Goal: Task Accomplishment & Management: Manage account settings

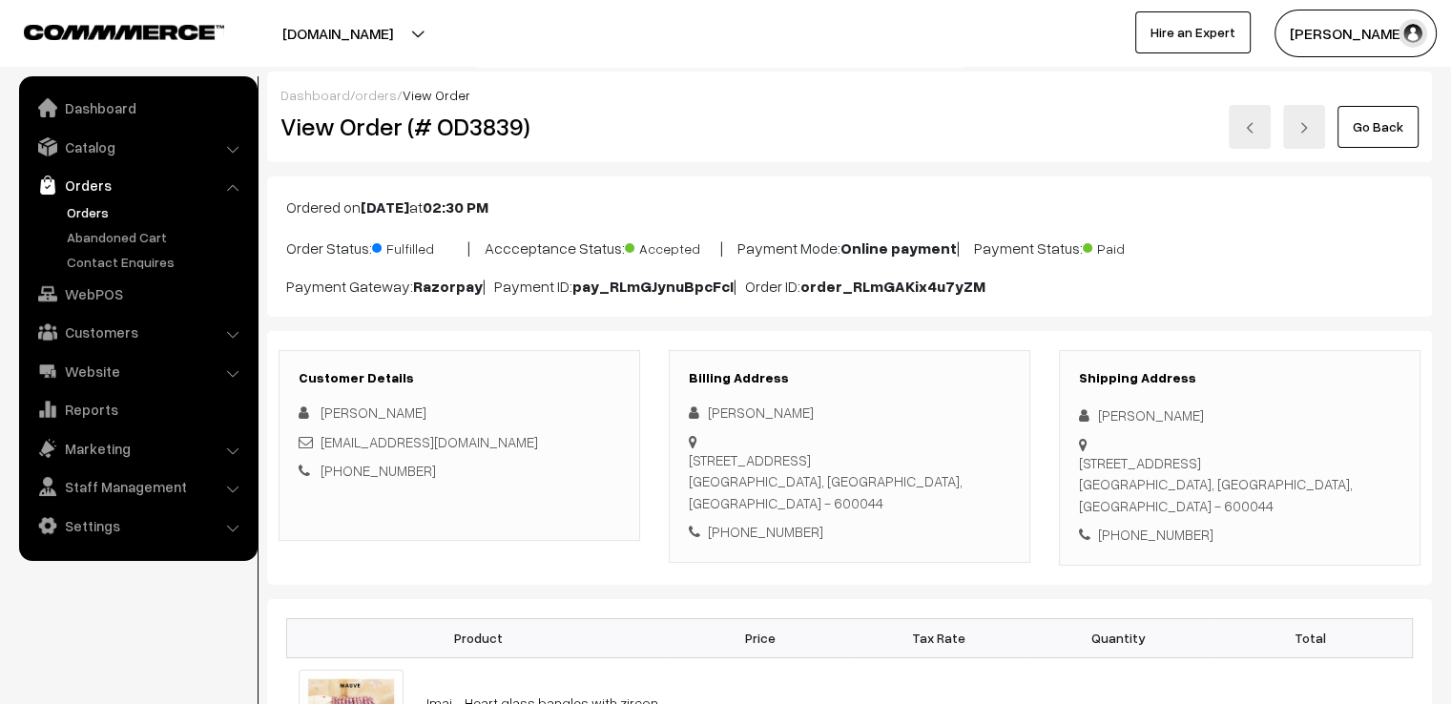
click at [1013, 135] on link "Go Back" at bounding box center [1378, 127] width 81 height 42
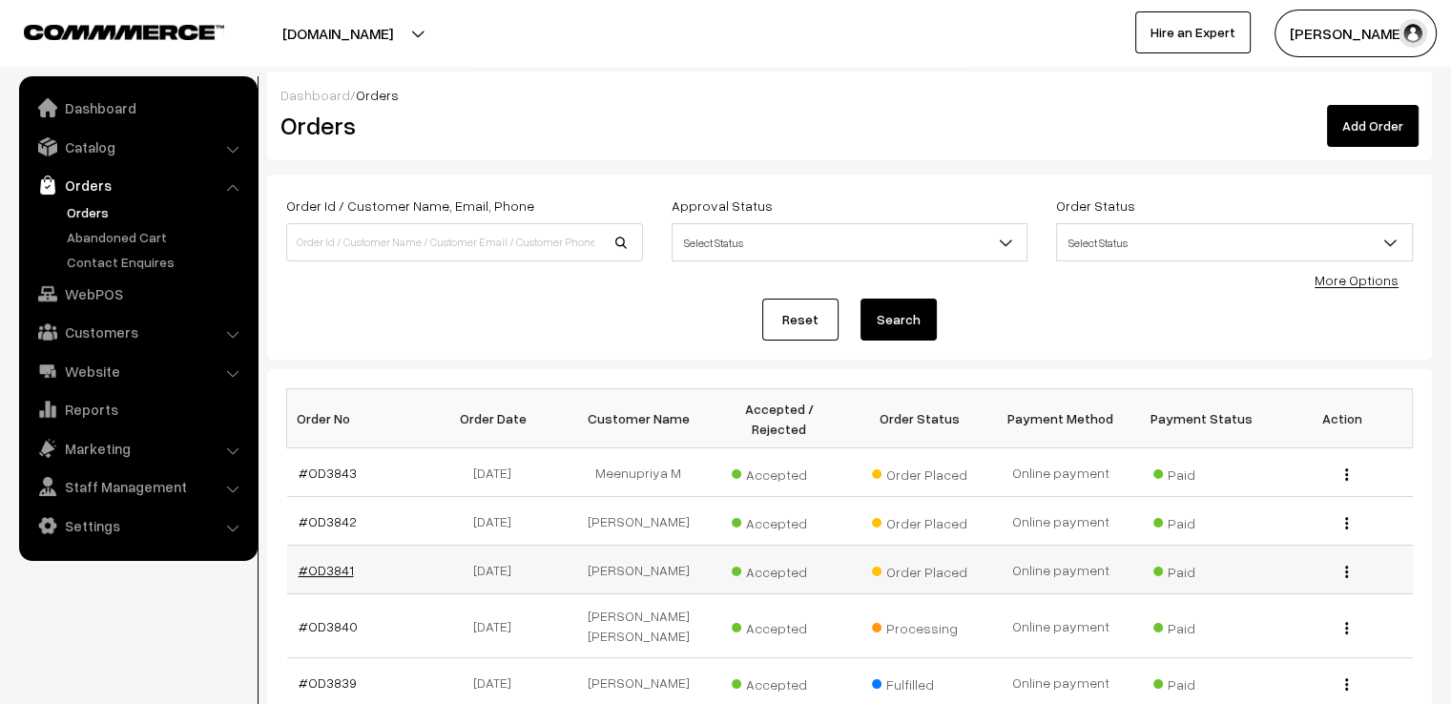
click at [332, 562] on link "#OD3841" at bounding box center [326, 570] width 55 height 16
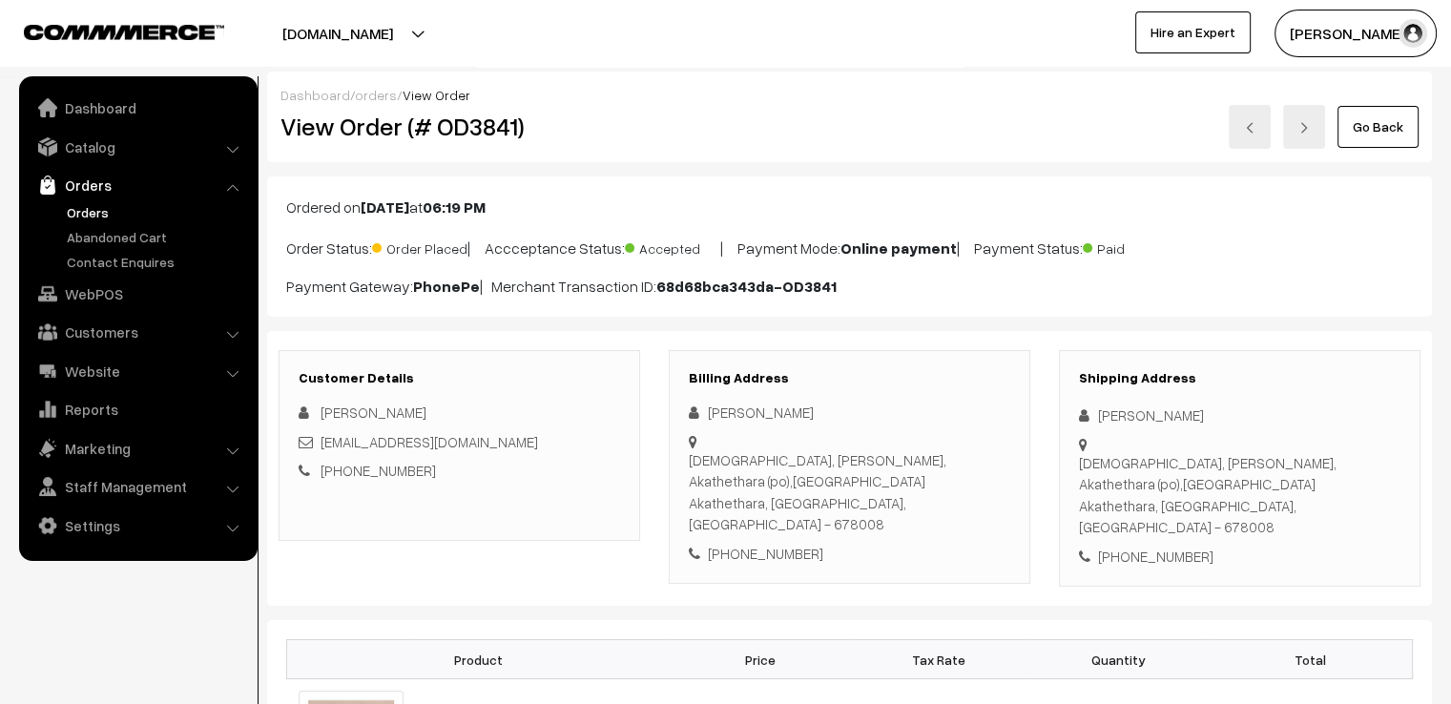
click at [1093, 403] on div "Shipping Address Keerthana UNNI Krishnakeerthanam, Sasthanagar, Akathethara (po…" at bounding box center [1240, 469] width 362 height 238
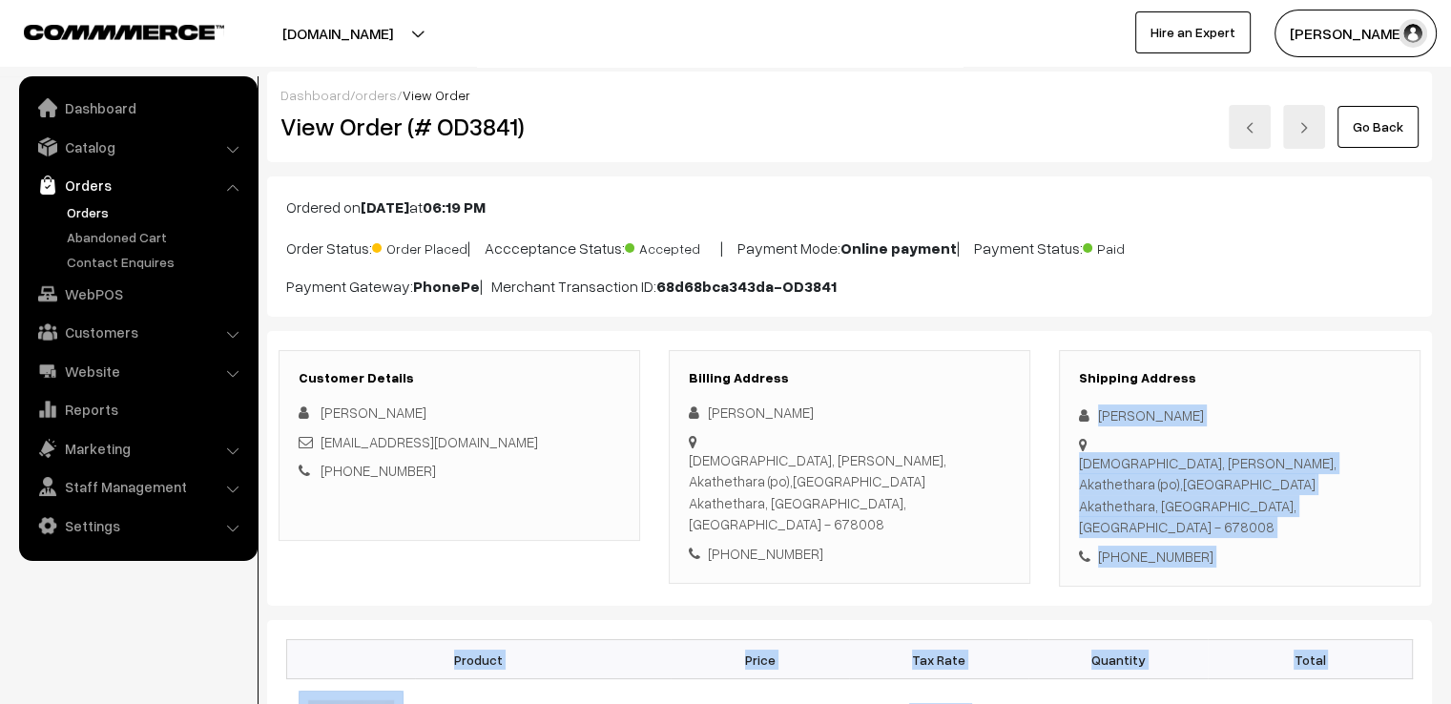
drag, startPoint x: 1093, startPoint y: 403, endPoint x: 1394, endPoint y: 607, distance: 364.2
click at [1376, 548] on div "Shipping Address Keerthana UNNI Krishnakeerthanam, Sasthanagar, Akathethara (po…" at bounding box center [1240, 469] width 362 height 238
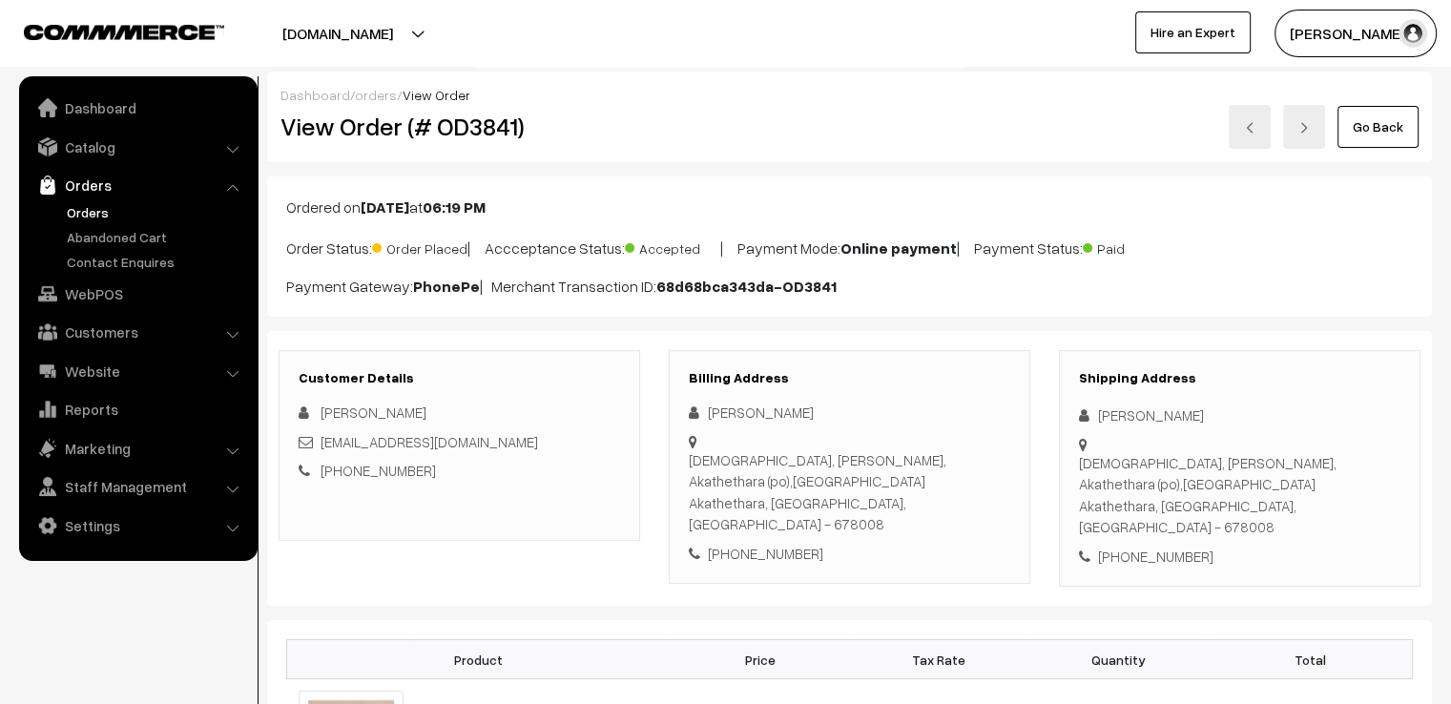
click at [1093, 412] on icon at bounding box center [1088, 415] width 19 height 14
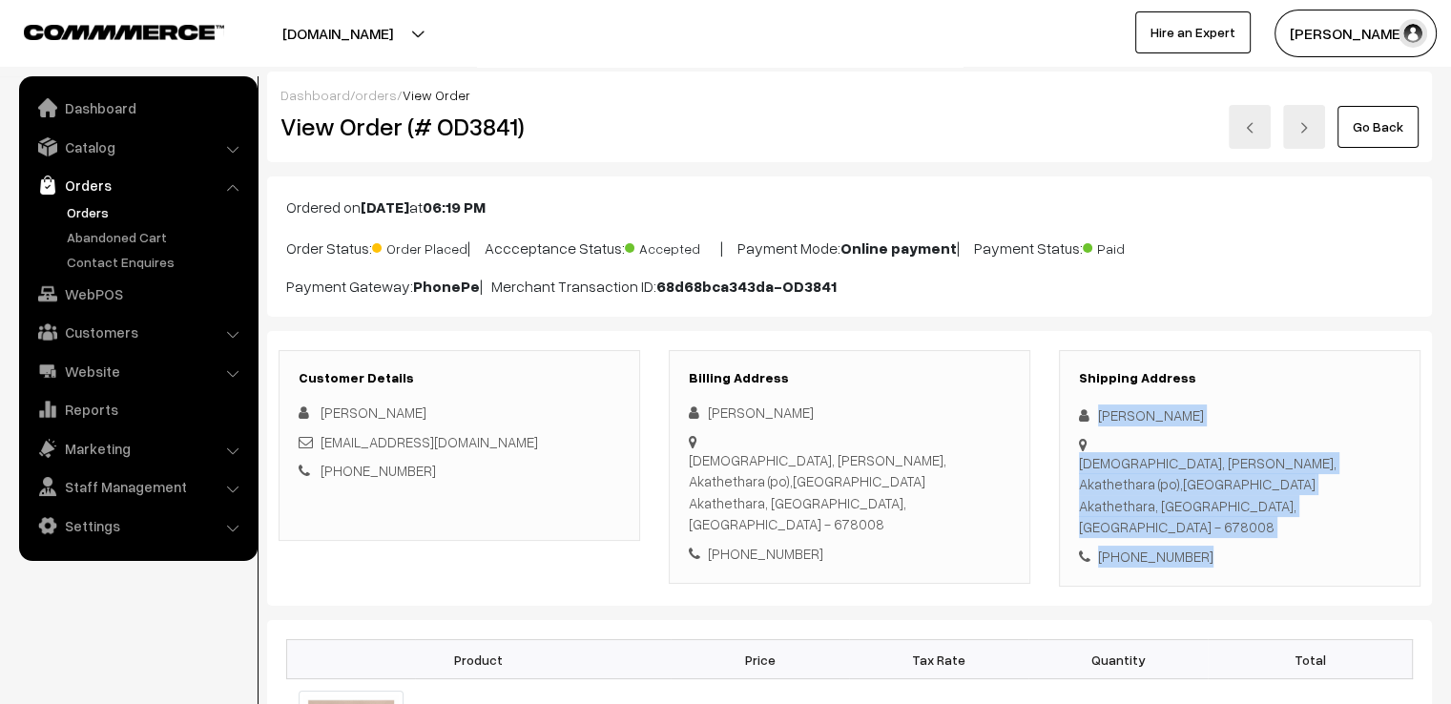
drag, startPoint x: 1093, startPoint y: 412, endPoint x: 1187, endPoint y: 566, distance: 179.8
click at [1187, 566] on div "Customer Details KEERTHANA UNNI keer.unni.1997@gmail.com +91 8156262210 Billing…" at bounding box center [849, 469] width 1165 height 276
copy div "Keerthana UNNI Krishnakeerthanam, Sasthanagar, Akathethara (po),Palakk Akatheth…"
click at [1408, 135] on link "Go Back" at bounding box center [1378, 127] width 81 height 42
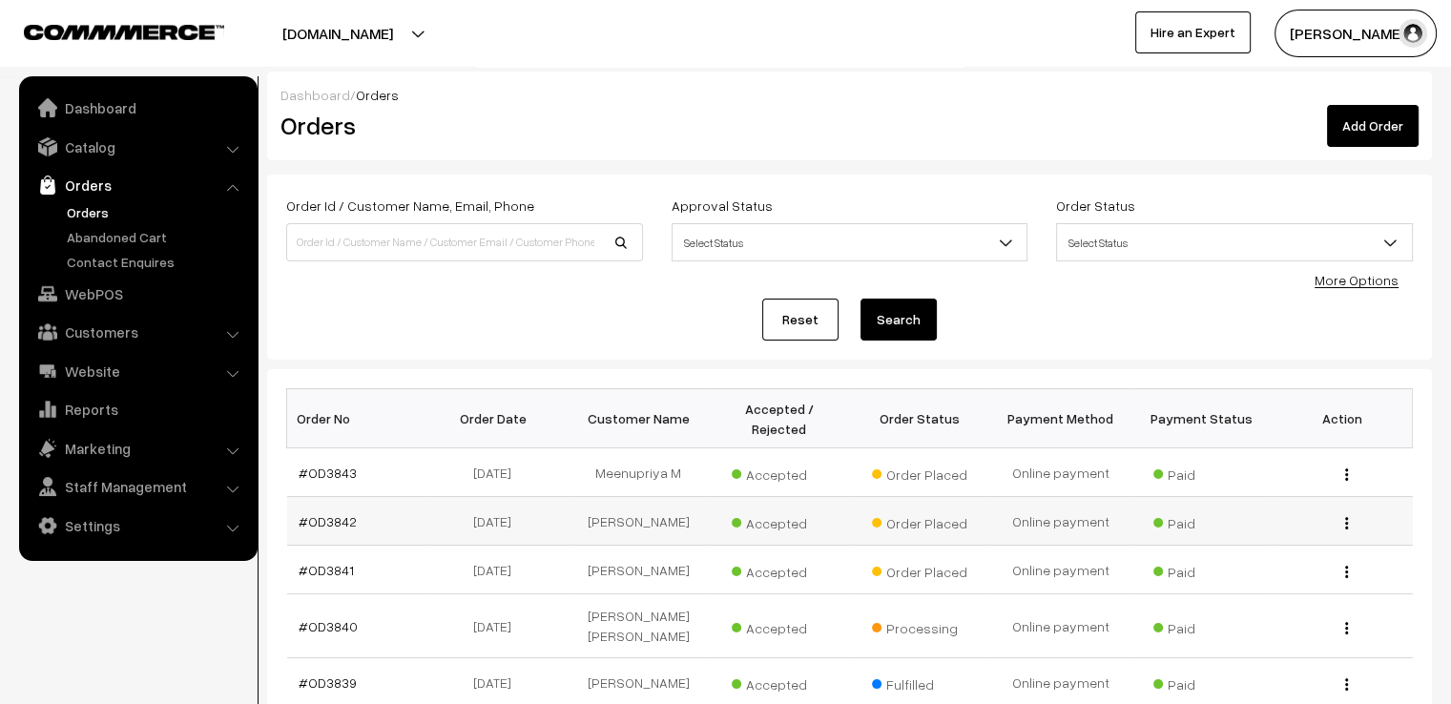
click at [319, 514] on td "#OD3842" at bounding box center [357, 521] width 141 height 49
click at [381, 512] on td "#OD3842" at bounding box center [357, 521] width 141 height 49
click at [317, 513] on link "#OD3842" at bounding box center [328, 521] width 58 height 16
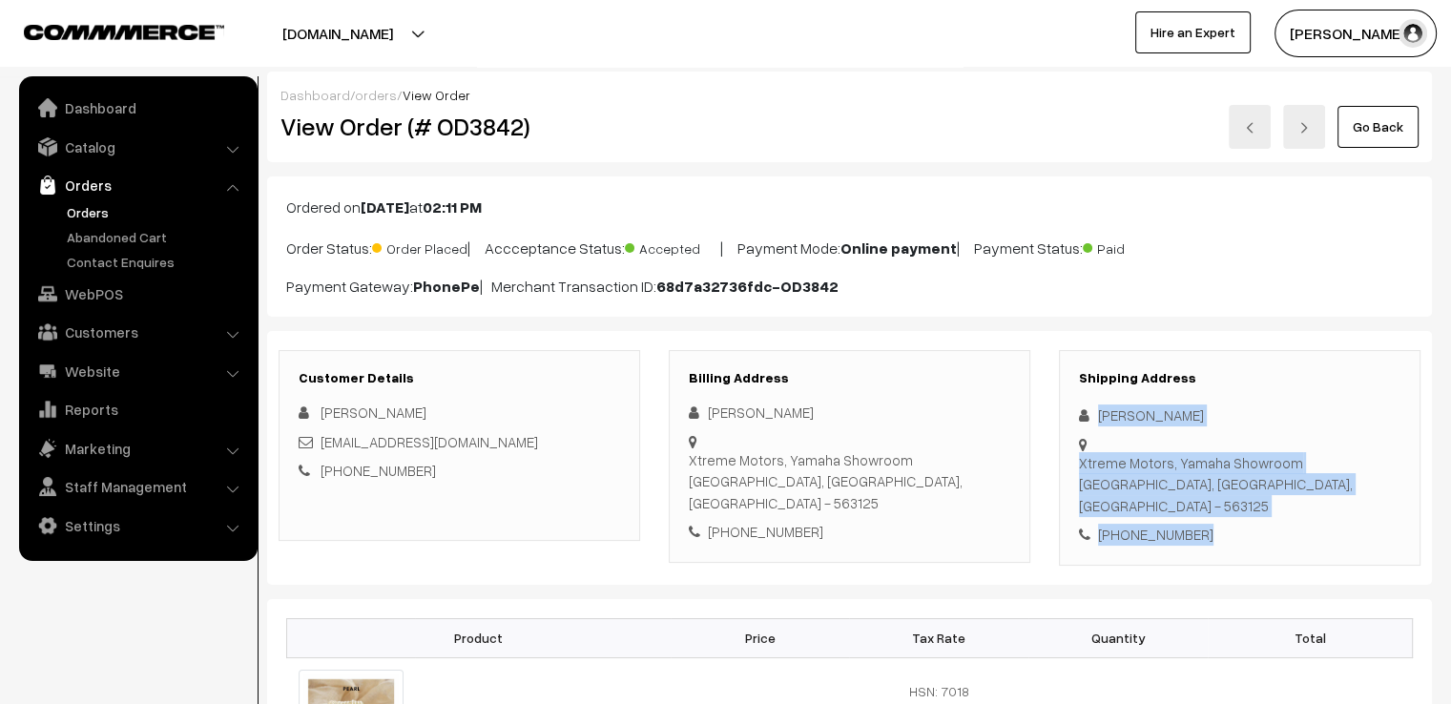
drag, startPoint x: 1096, startPoint y: 405, endPoint x: 1273, endPoint y: 557, distance: 233.4
click at [1273, 557] on div "Customer Details Varsha Reddy Varshinireddy98@icloud.com +91 7892175259 Billing…" at bounding box center [849, 458] width 1165 height 254
copy div "Varsha Reddy Xtreme Motors, Yamaha Showroom Chintamani, Karnataka, India - 5631…"
click at [1376, 129] on link "Go Back" at bounding box center [1378, 127] width 81 height 42
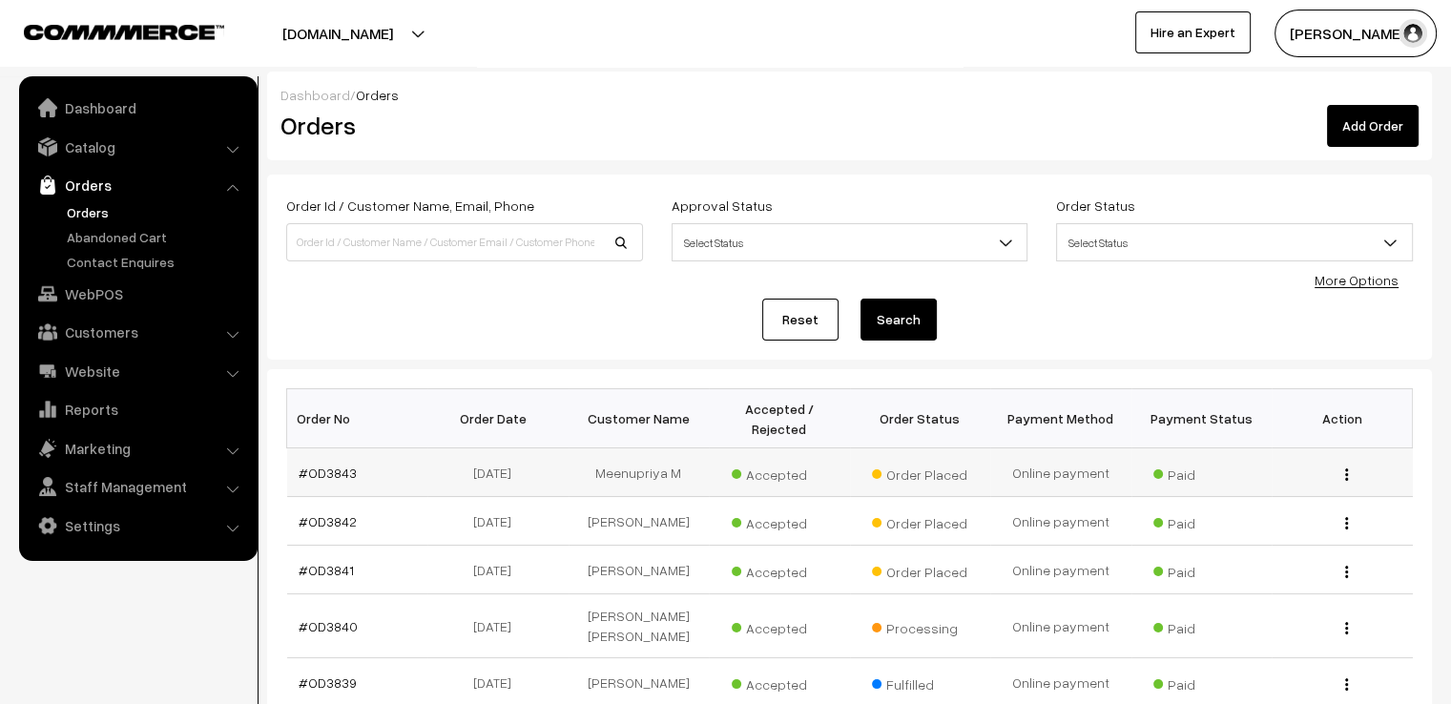
click at [305, 463] on td "#OD3843" at bounding box center [357, 472] width 141 height 49
click at [390, 464] on td "#OD3843" at bounding box center [357, 472] width 141 height 49
click at [388, 448] on td "#OD3843" at bounding box center [357, 472] width 141 height 49
click at [336, 465] on link "#OD3843" at bounding box center [328, 473] width 58 height 16
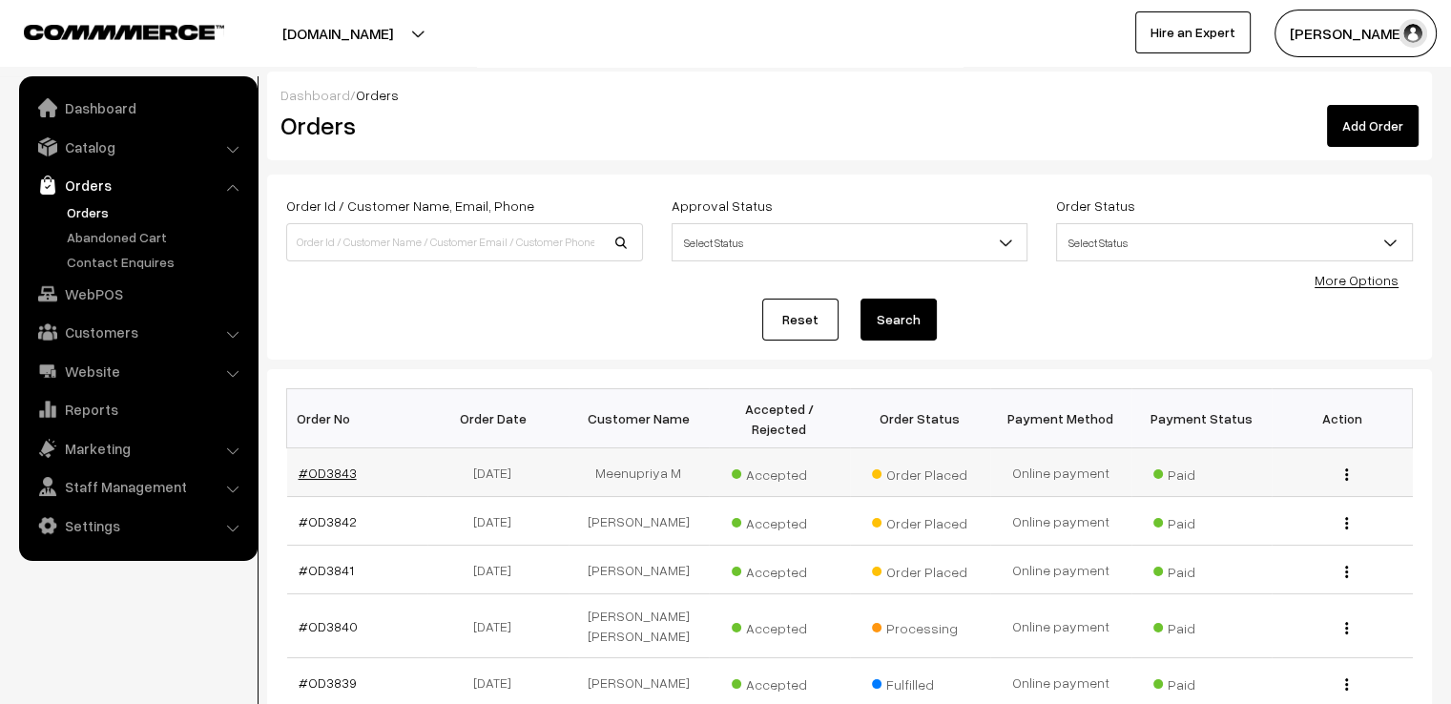
click at [336, 465] on link "#OD3843" at bounding box center [328, 473] width 58 height 16
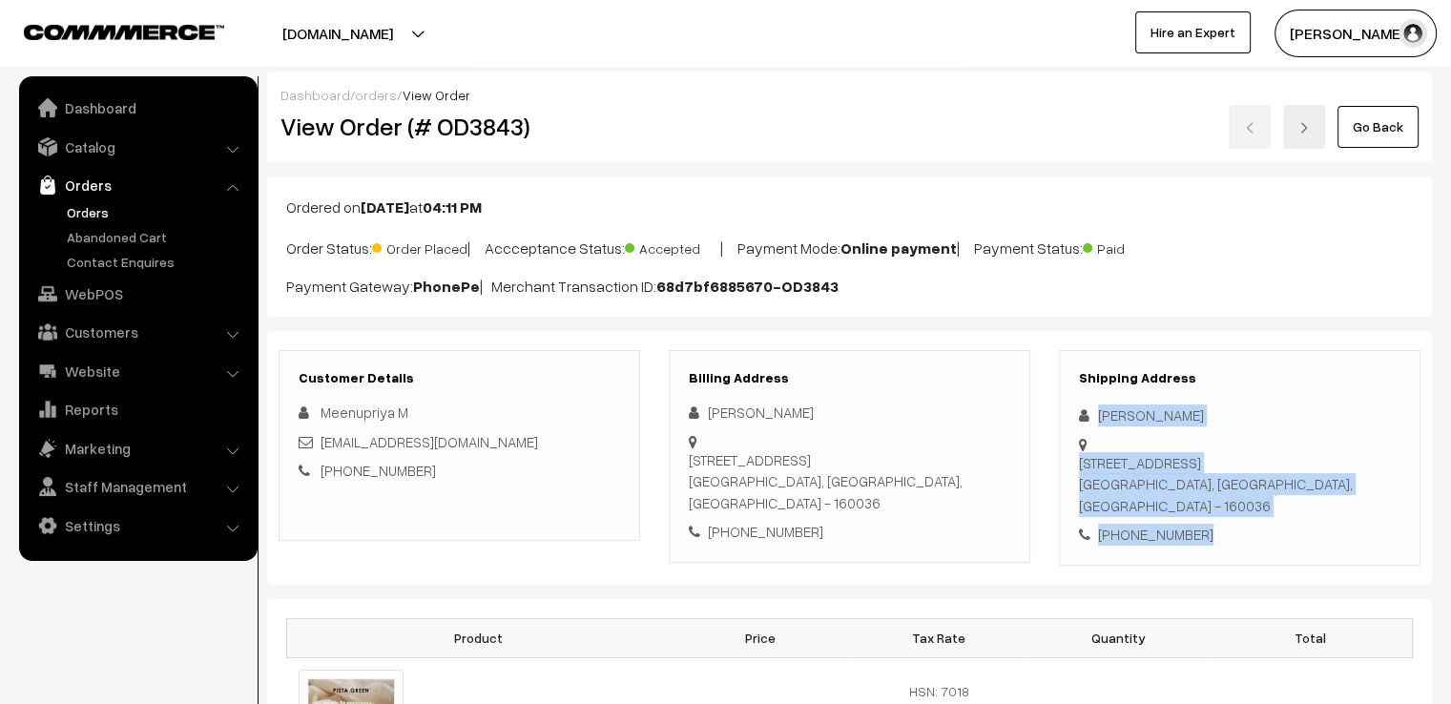
drag, startPoint x: 1089, startPoint y: 394, endPoint x: 1312, endPoint y: 541, distance: 267.3
click at [1312, 541] on div "Customer Details Meenupriya M [EMAIL_ADDRESS][DOMAIN_NAME] [PHONE_NUMBER] Billi…" at bounding box center [849, 458] width 1165 height 254
copy div "[PERSON_NAME][STREET_ADDRESS] - 160036 [PHONE_NUMBER]"
